Goal: Task Accomplishment & Management: Use online tool/utility

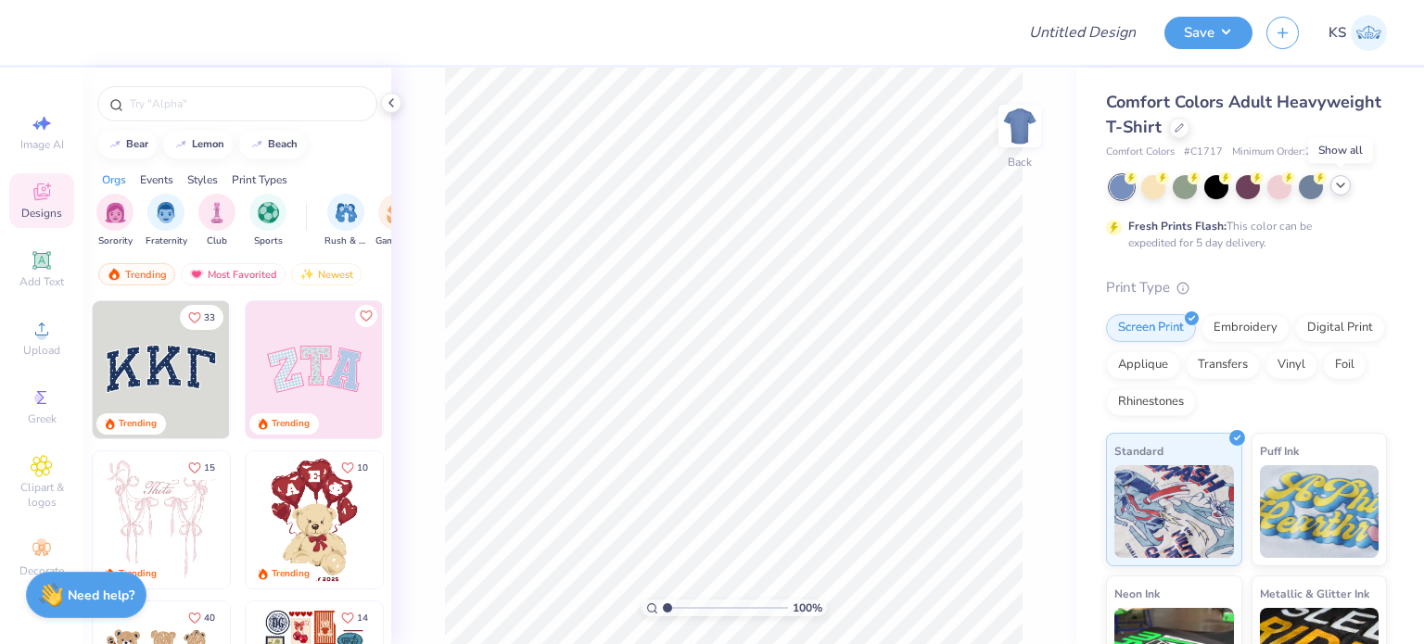
click at [1345, 182] on icon at bounding box center [1340, 185] width 15 height 15
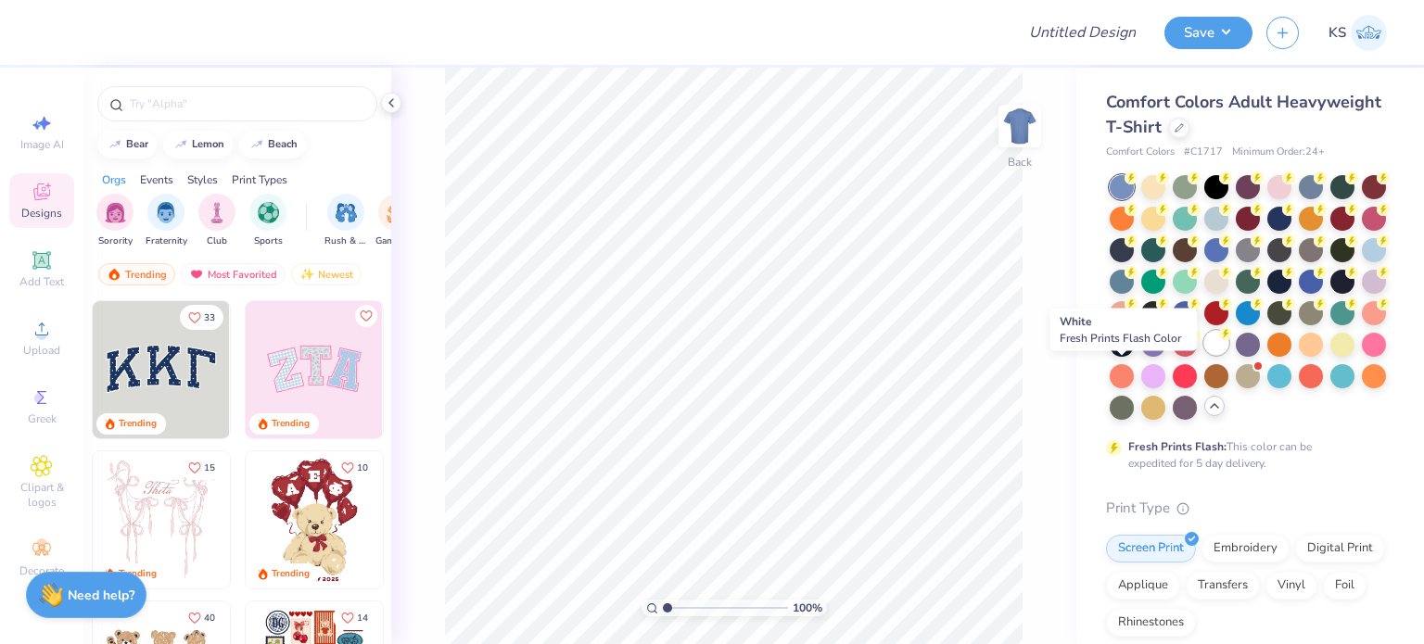
click at [1204, 355] on div at bounding box center [1216, 343] width 24 height 24
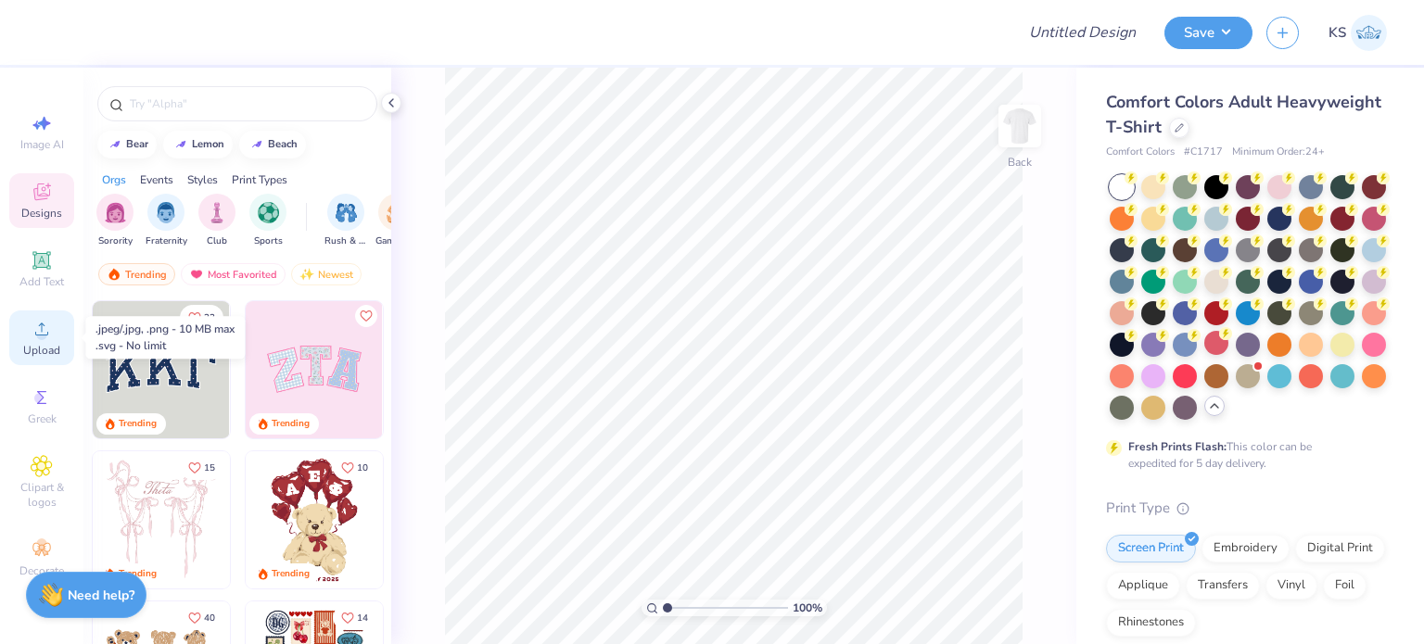
click at [32, 348] on span "Upload" at bounding box center [41, 350] width 37 height 15
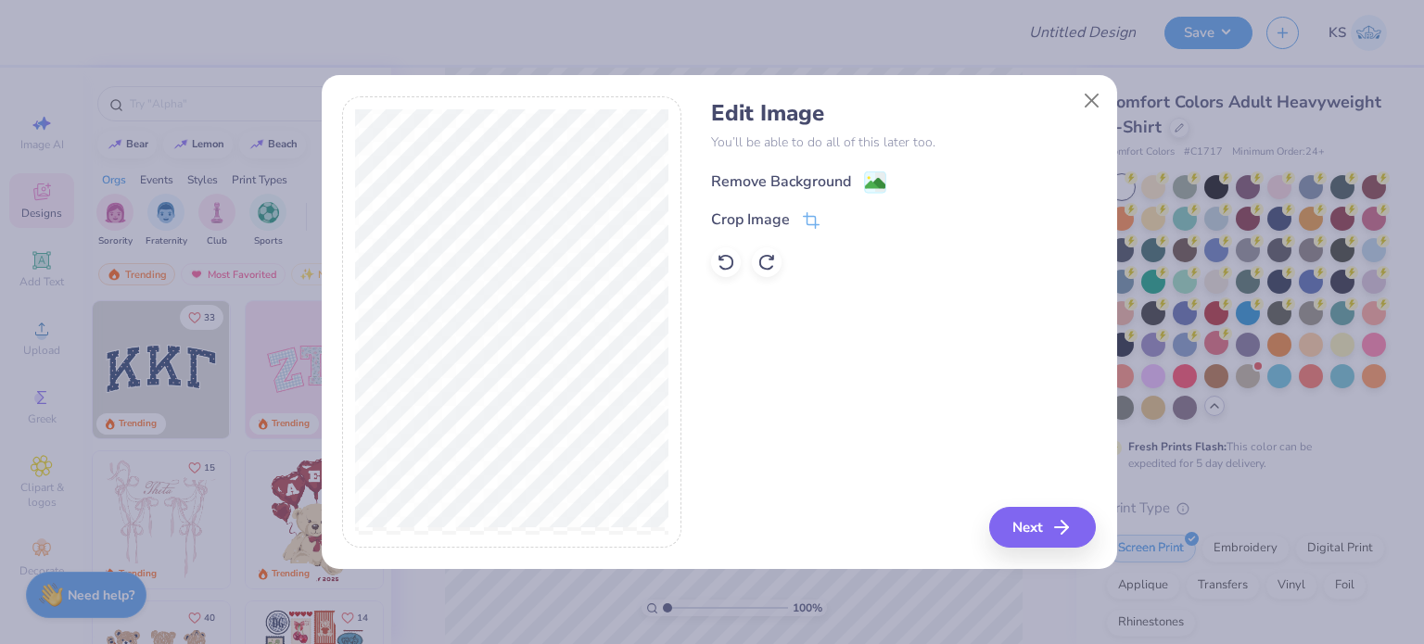
click at [858, 187] on div "Remove Background" at bounding box center [798, 182] width 175 height 23
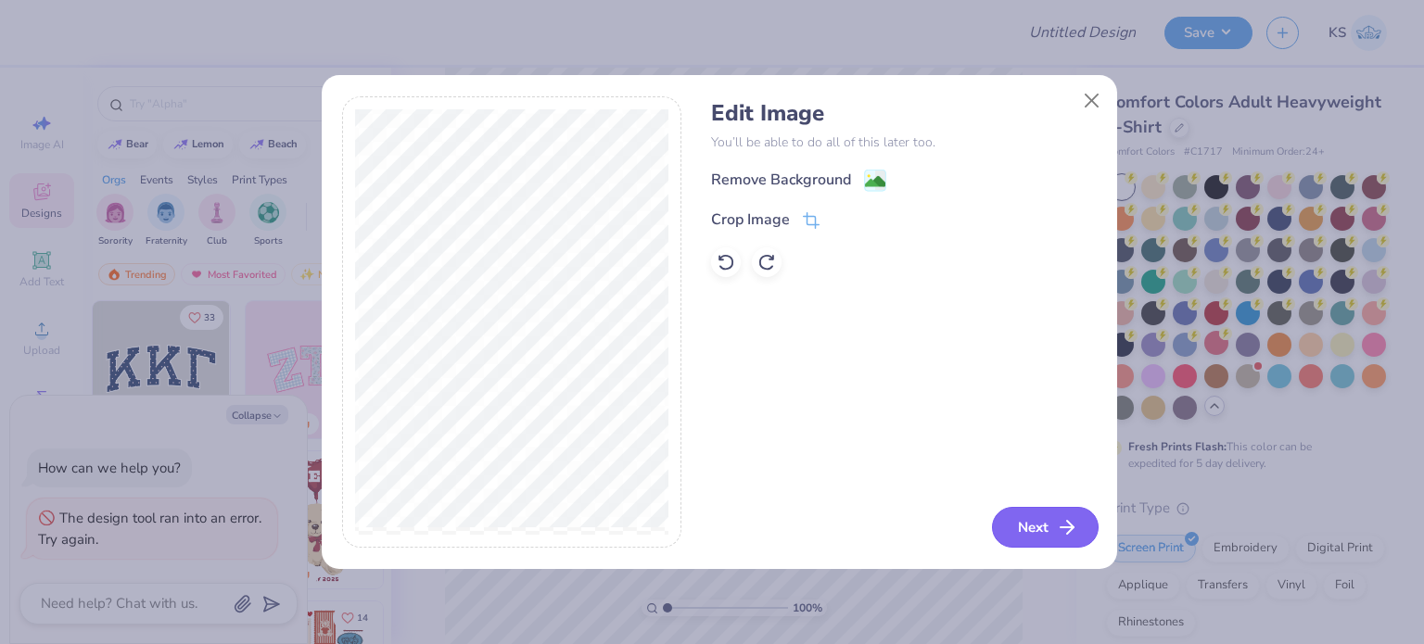
click at [1017, 531] on button "Next" at bounding box center [1045, 527] width 107 height 41
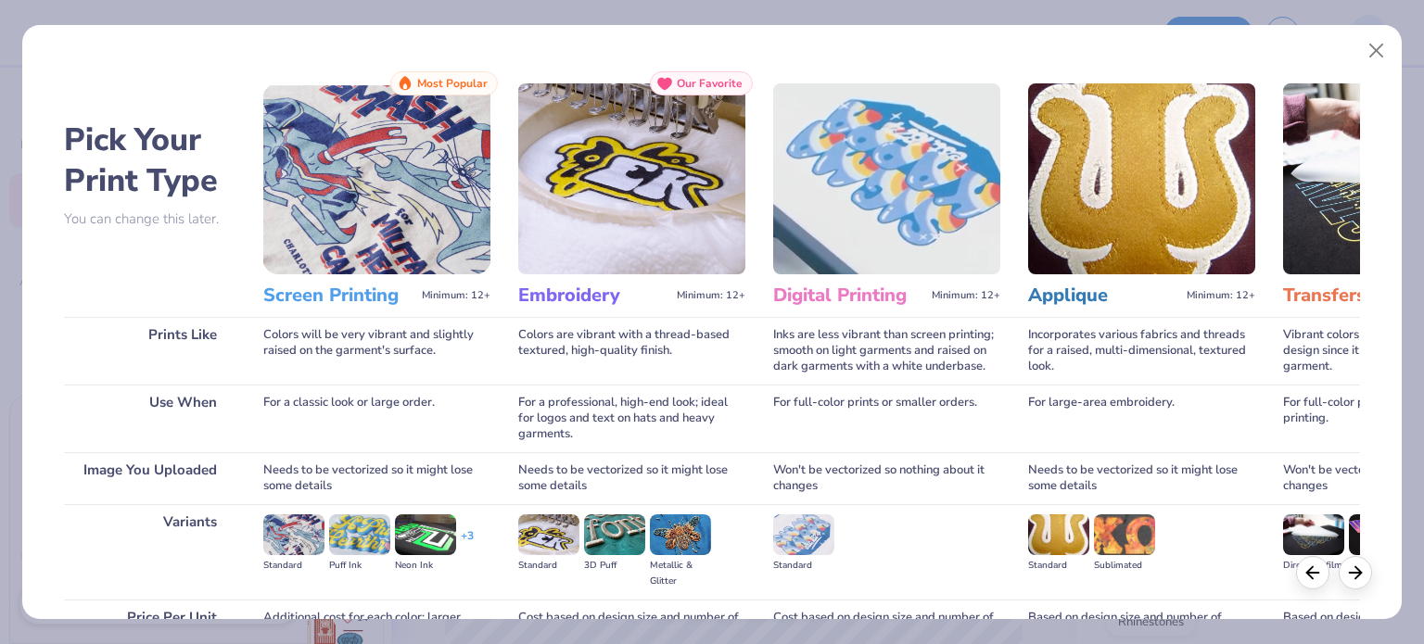
scroll to position [186, 0]
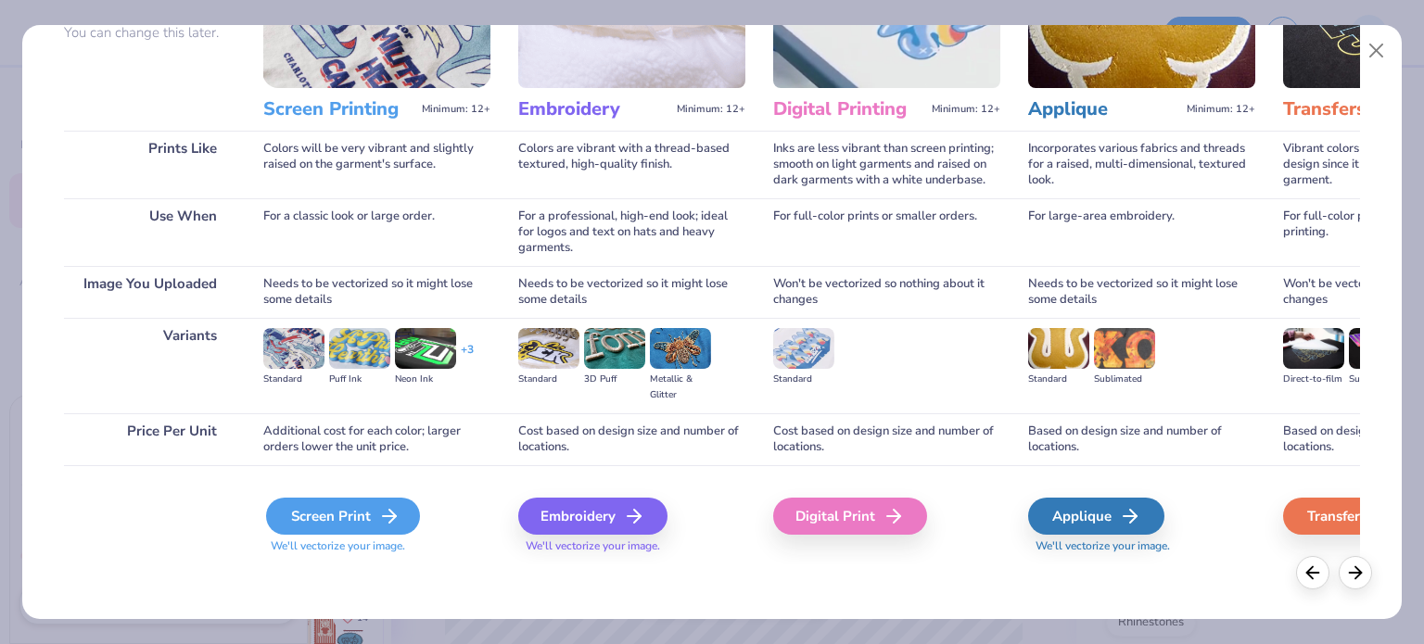
click at [382, 512] on icon at bounding box center [389, 516] width 22 height 22
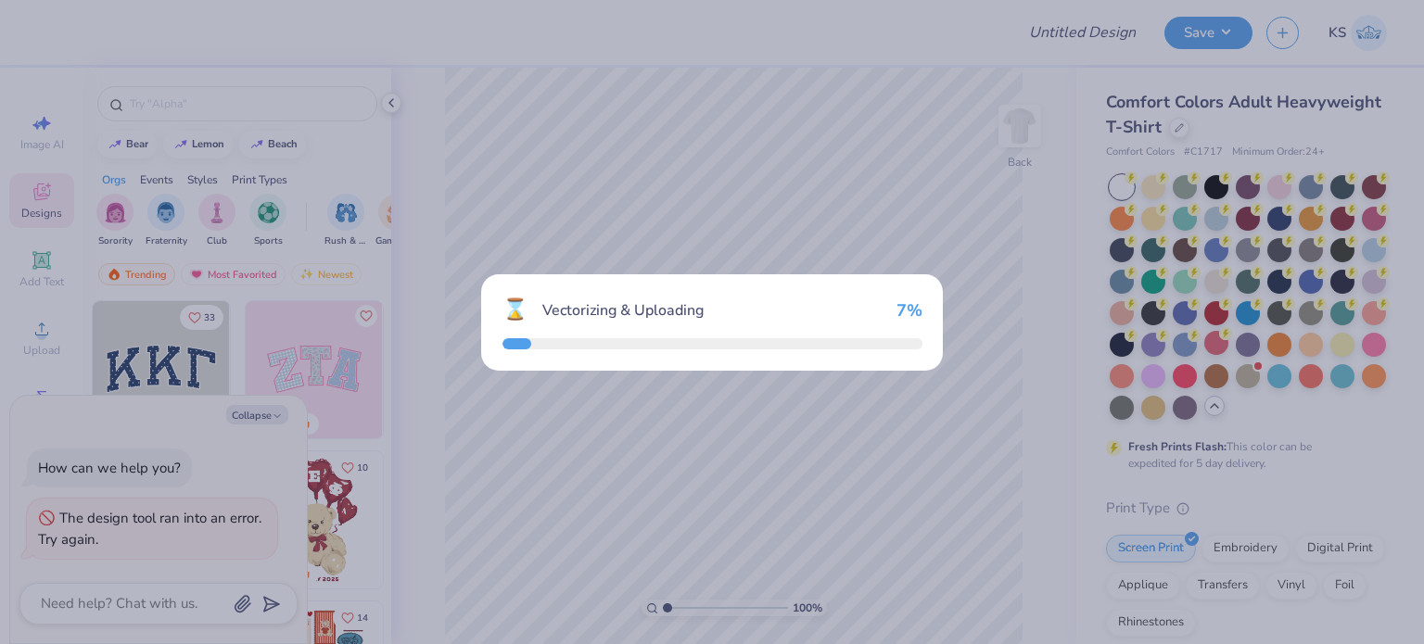
type textarea "x"
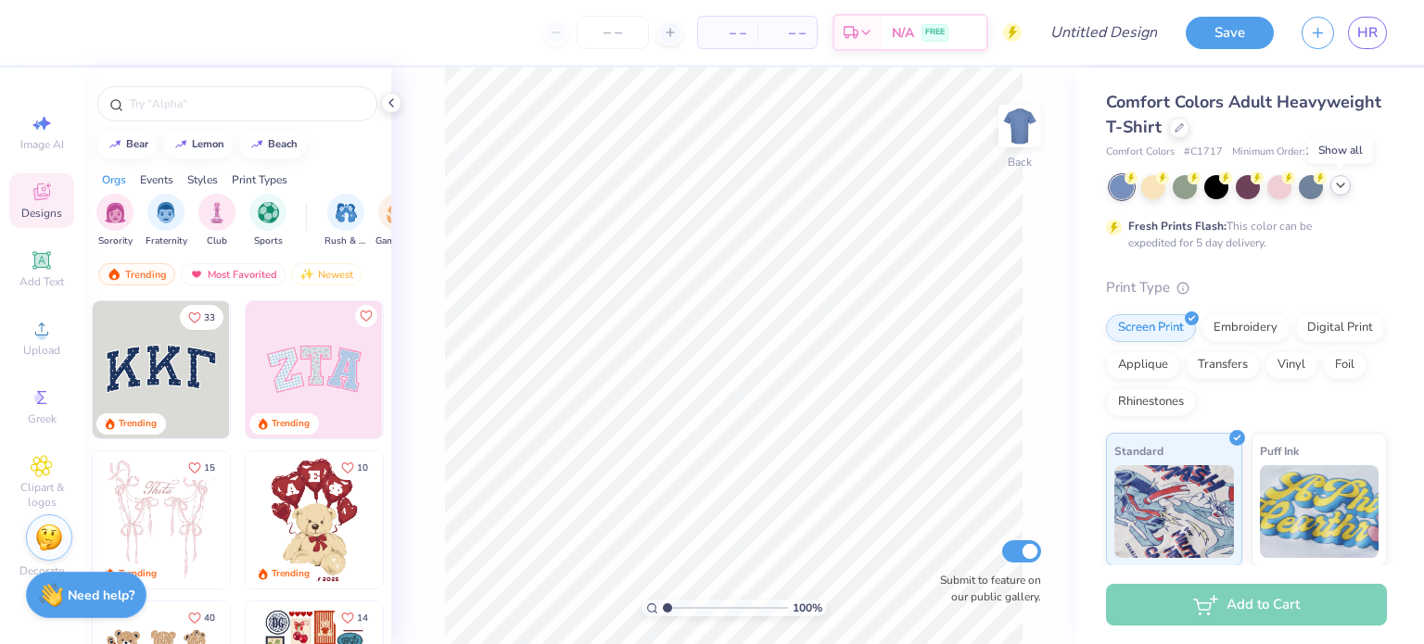
click at [1341, 185] on icon at bounding box center [1340, 185] width 15 height 15
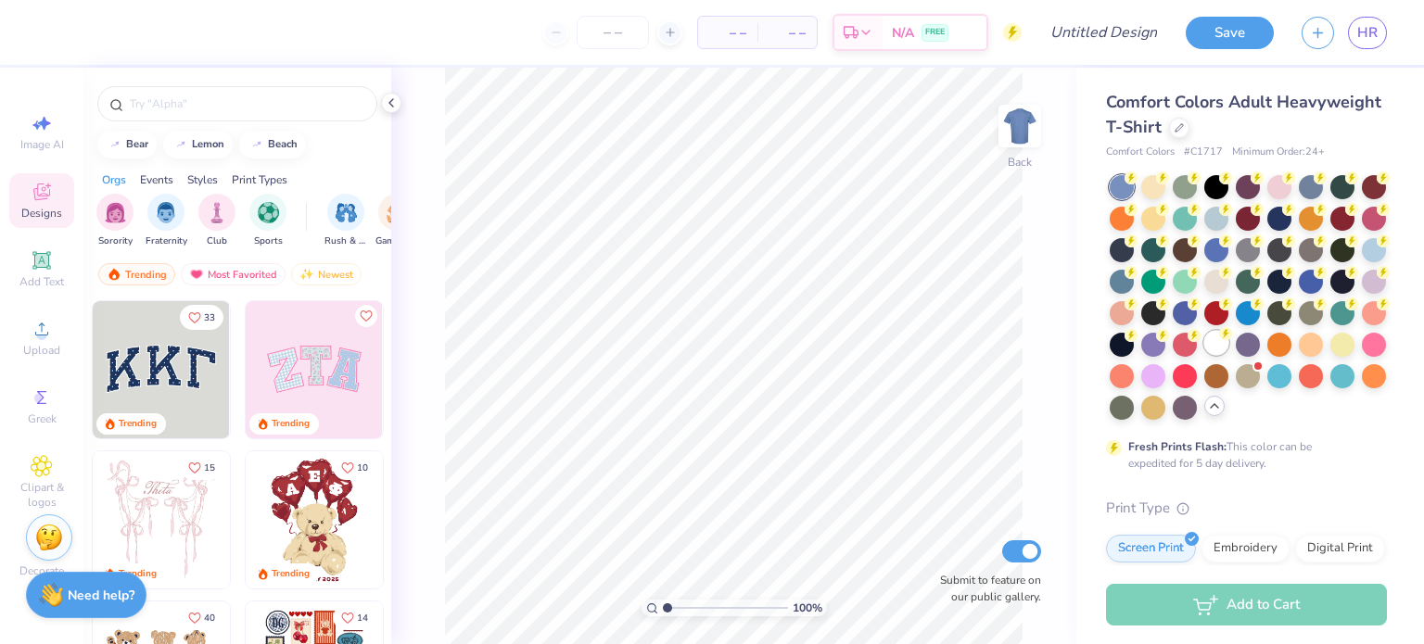
click at [1128, 387] on div at bounding box center [1248, 297] width 277 height 245
click at [1204, 355] on div at bounding box center [1216, 343] width 24 height 24
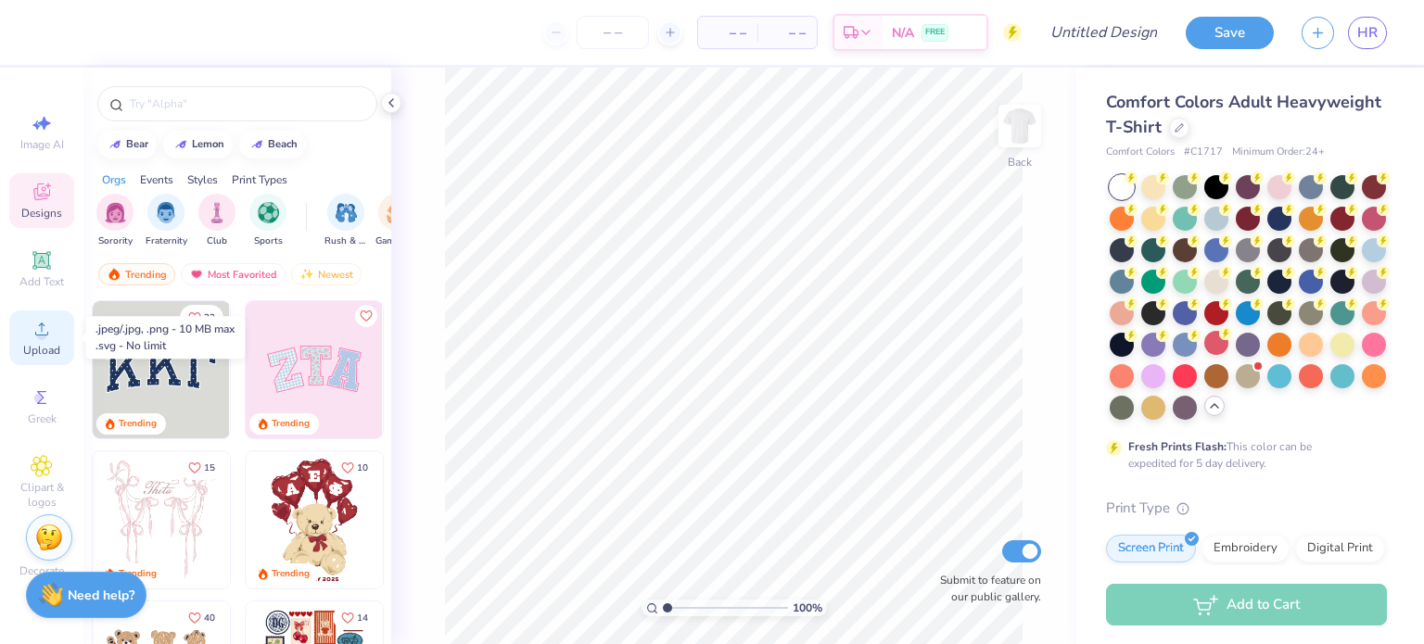
click at [17, 327] on div "Upload" at bounding box center [41, 338] width 65 height 55
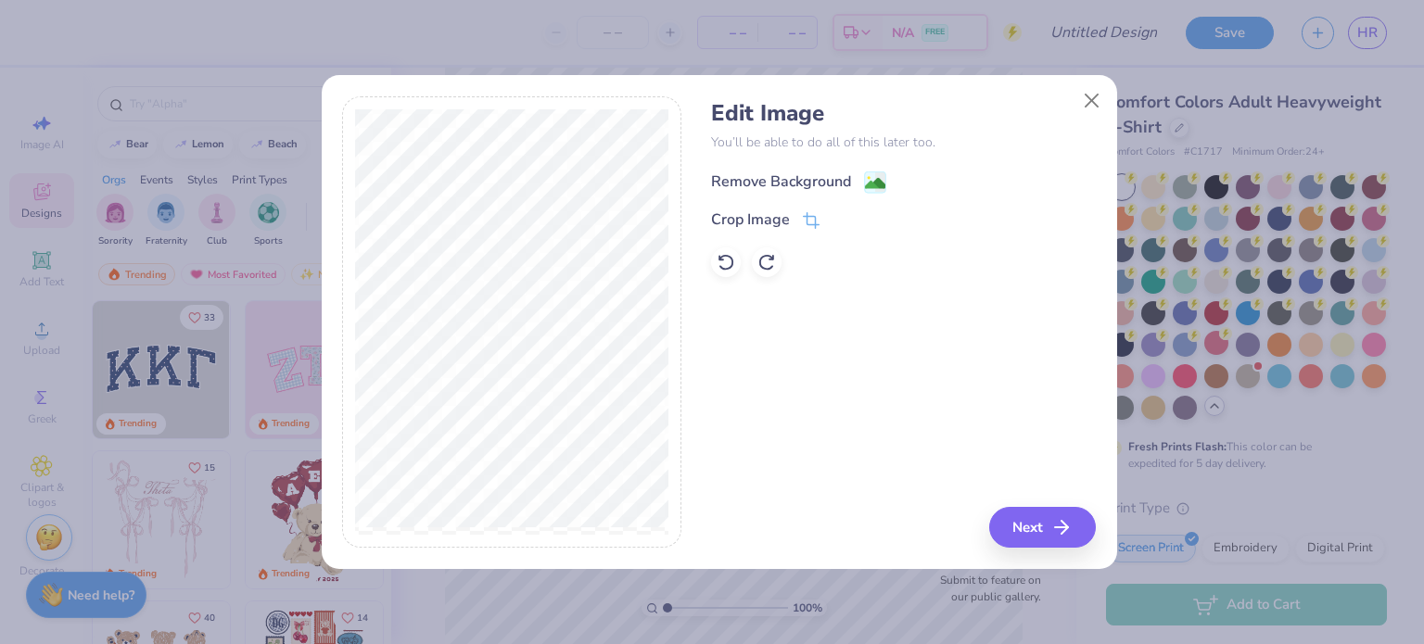
click at [845, 185] on div "Remove Background" at bounding box center [781, 182] width 140 height 22
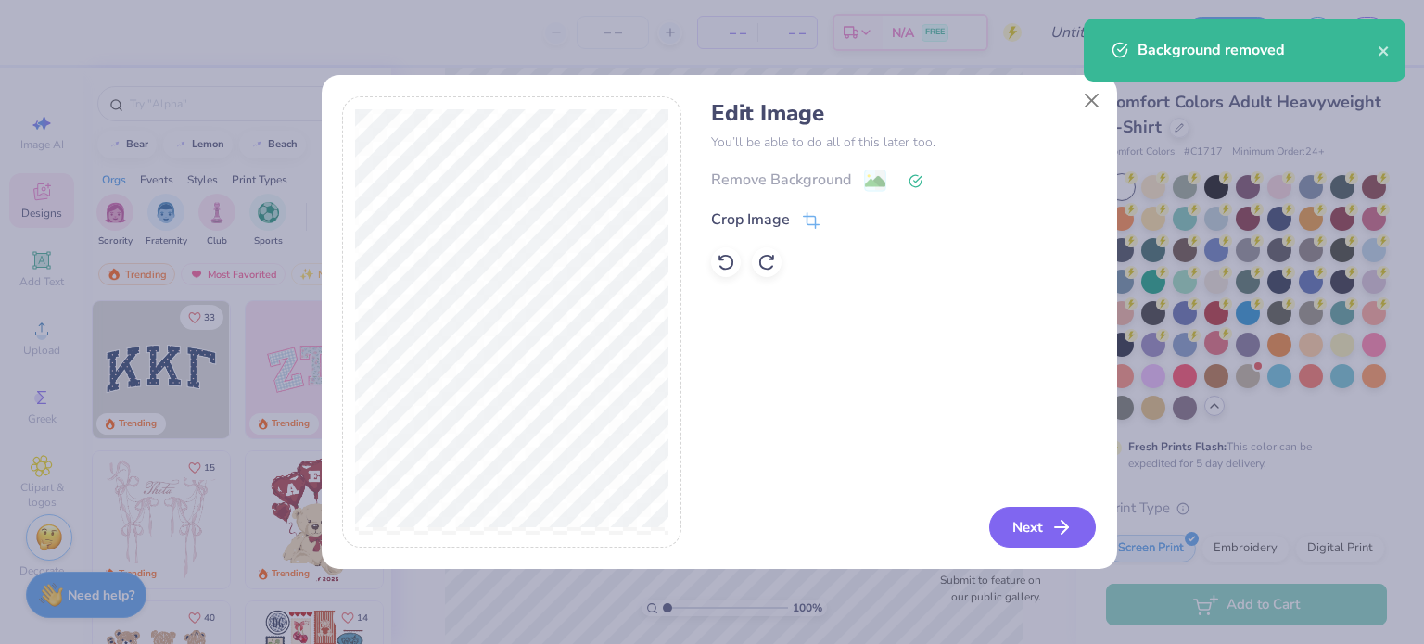
click at [1013, 515] on button "Next" at bounding box center [1042, 527] width 107 height 41
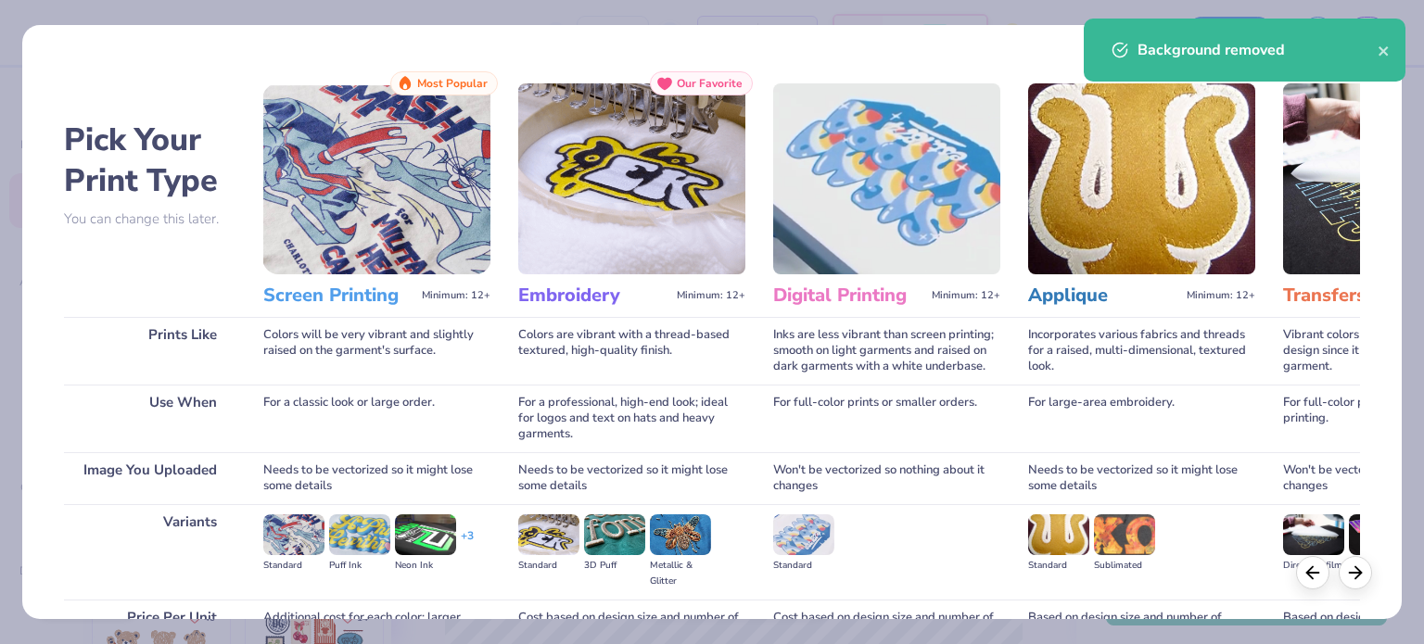
scroll to position [186, 0]
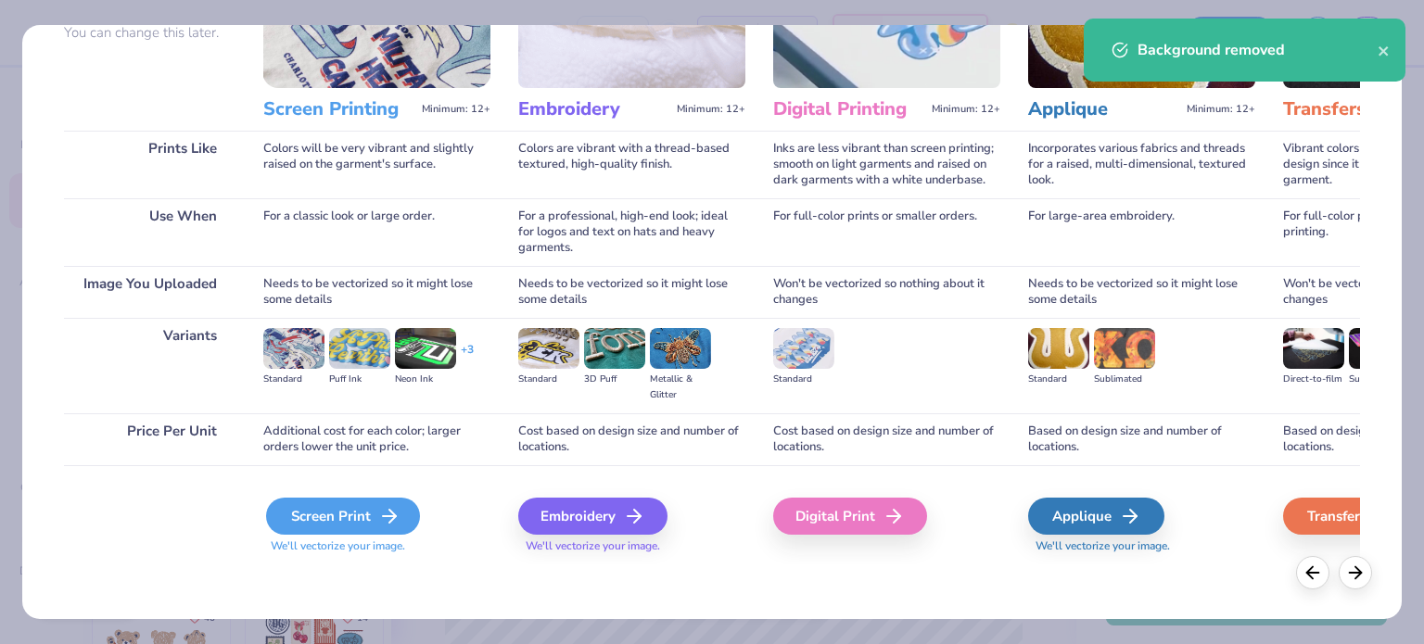
click at [387, 508] on icon at bounding box center [389, 516] width 22 height 22
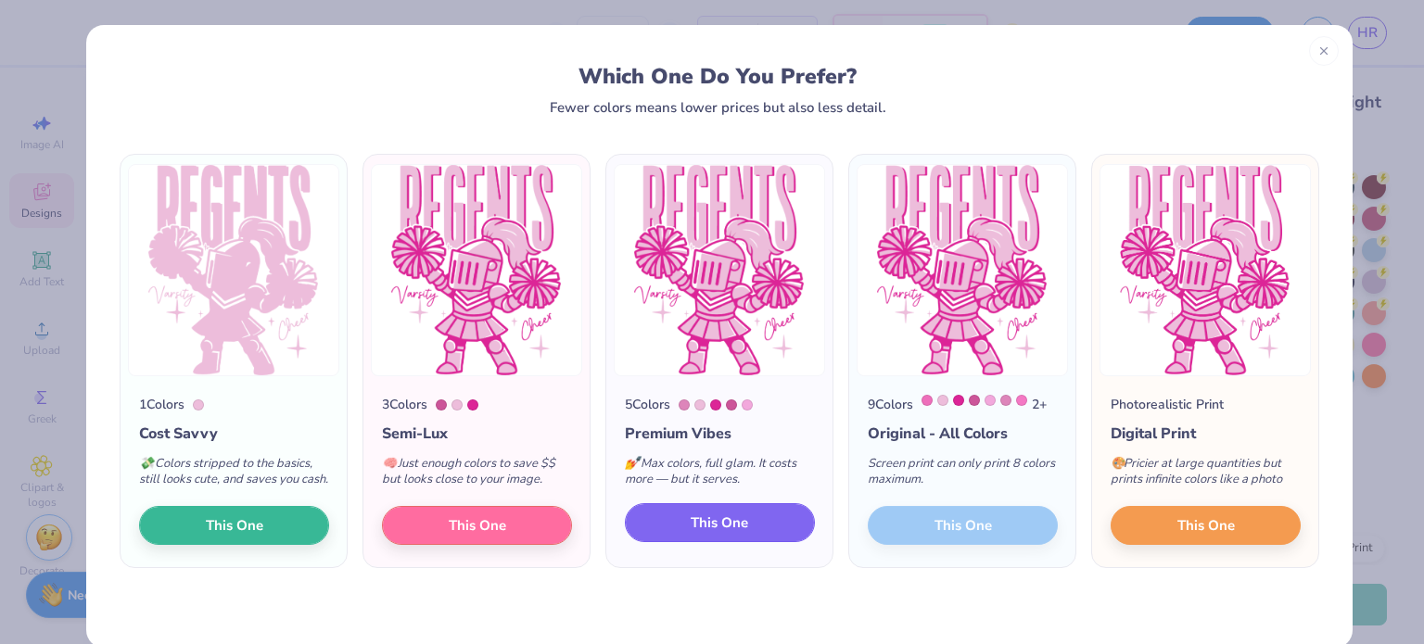
click at [764, 529] on button "This One" at bounding box center [720, 522] width 190 height 39
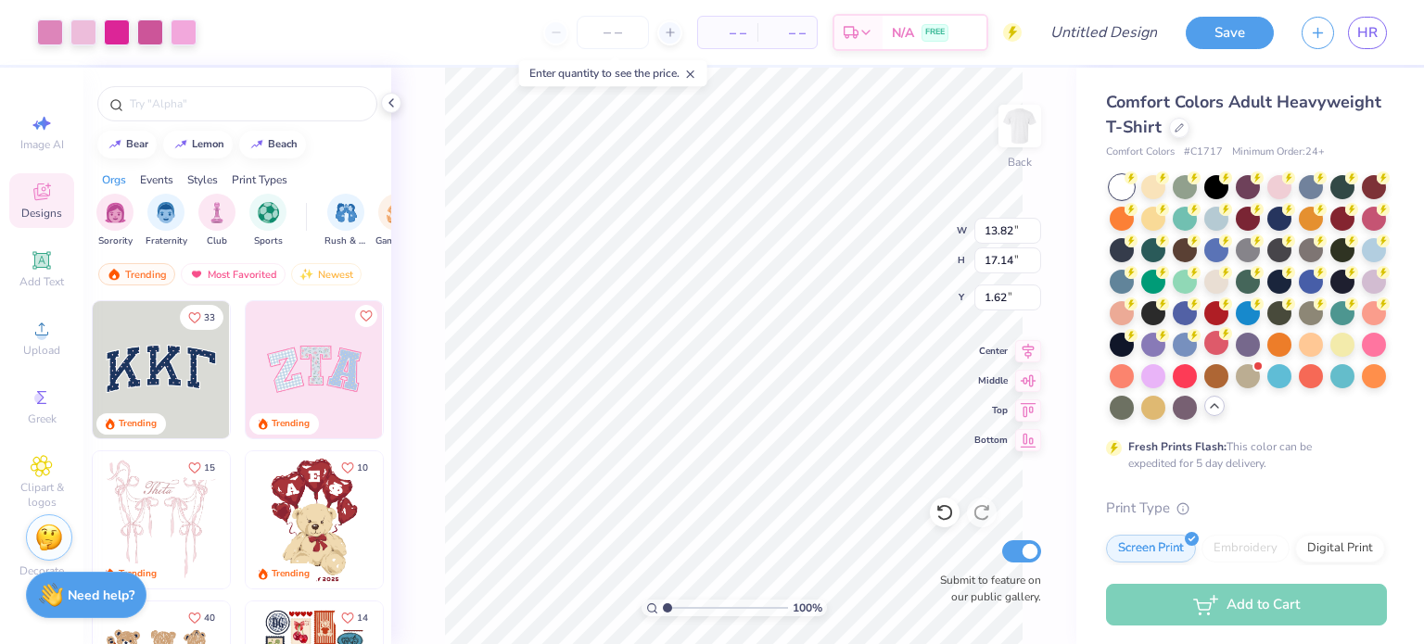
type input "1.62"
type input "9.40"
type input "11.66"
type input "3.00"
click at [601, 22] on input "number" at bounding box center [613, 32] width 72 height 33
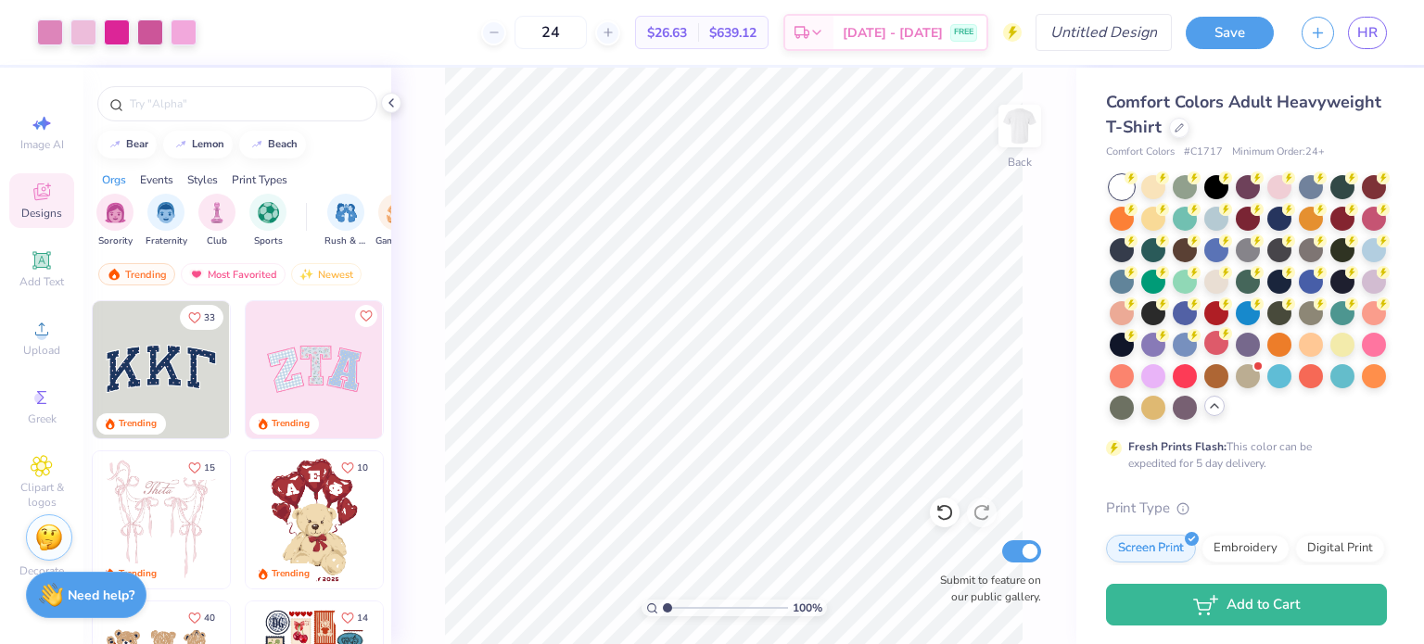
type input "24"
click at [1061, 30] on div "Art colors 24 $26.63 Per Item $639.12 Total Est. Delivery [DATE] - [DATE] FREE …" at bounding box center [712, 32] width 1424 height 65
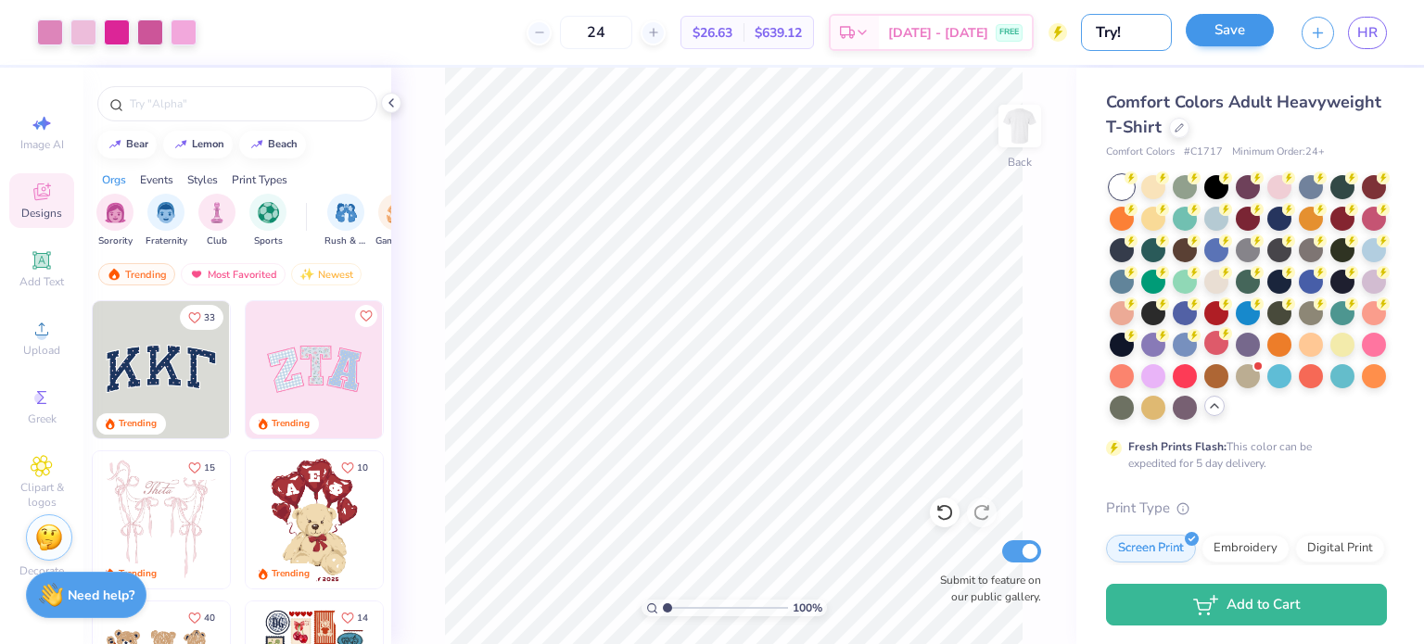
type input "Try!"
click at [1242, 32] on button "Save" at bounding box center [1230, 30] width 88 height 32
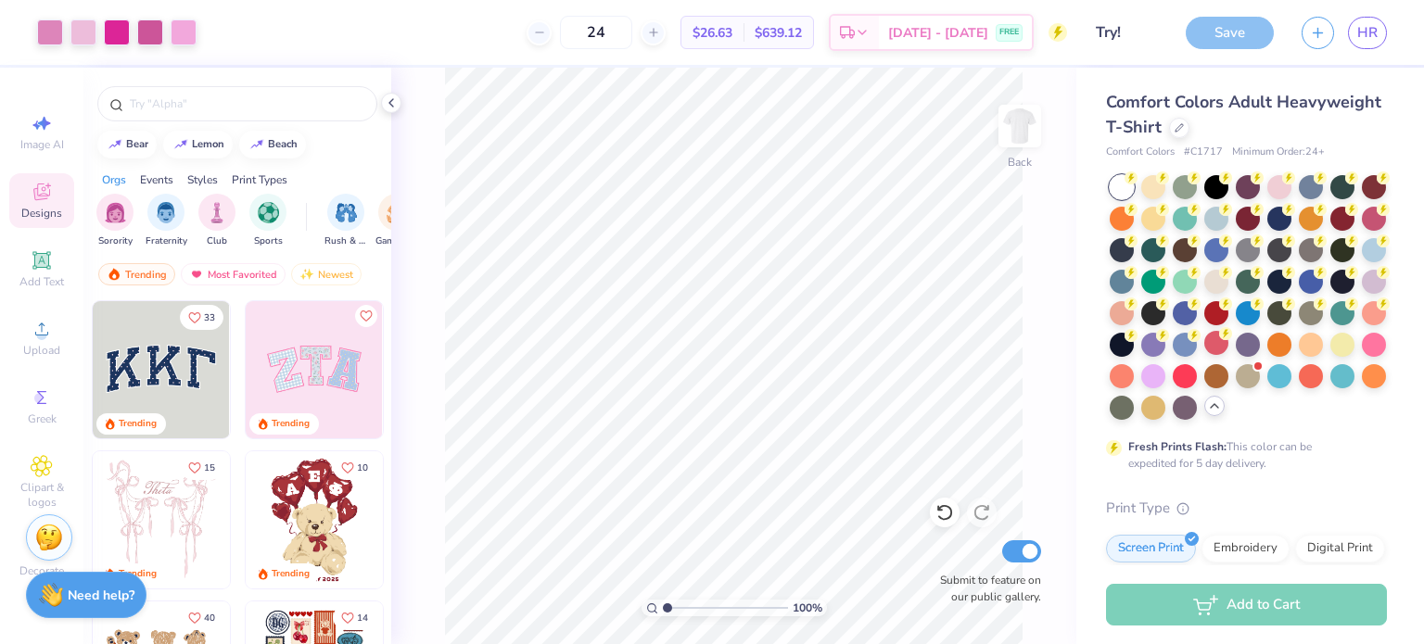
click at [1224, 32] on div "Save" at bounding box center [1230, 33] width 88 height 32
